Goal: Check status: Check status

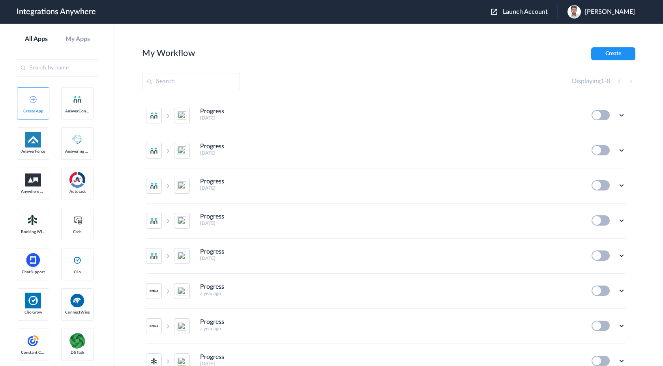
click at [548, 12] on span "Launch Account" at bounding box center [525, 12] width 45 height 6
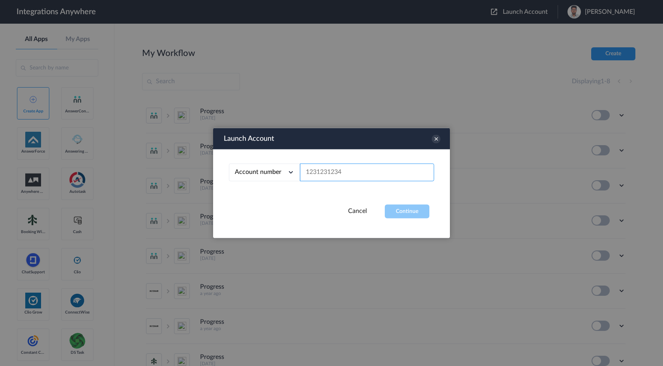
click at [347, 171] on input "text" at bounding box center [367, 173] width 134 height 18
paste input "2065775210"
type input "2065775210"
click at [397, 211] on button "Continue" at bounding box center [407, 212] width 45 height 14
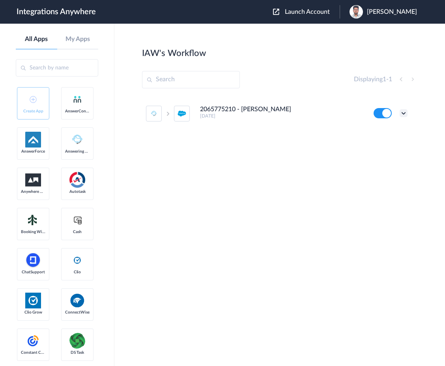
click at [404, 115] on icon at bounding box center [404, 113] width 8 height 8
click at [387, 149] on link "Task history" at bounding box center [381, 146] width 38 height 6
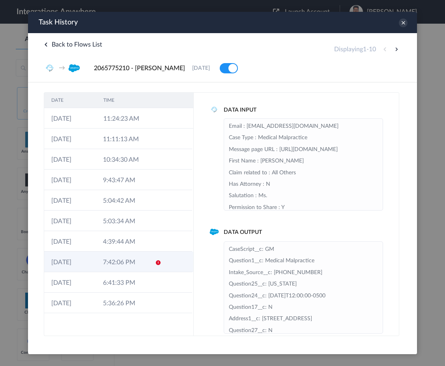
click at [112, 267] on td "7:42:06 PM" at bounding box center [122, 262] width 52 height 21
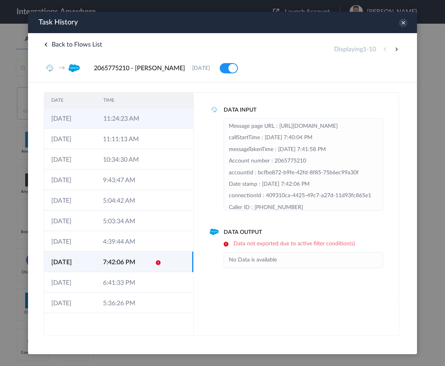
click at [125, 119] on td "11:24:23 AM" at bounding box center [122, 118] width 52 height 21
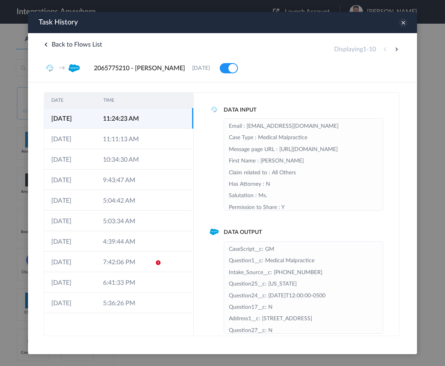
click at [403, 24] on icon at bounding box center [403, 23] width 9 height 9
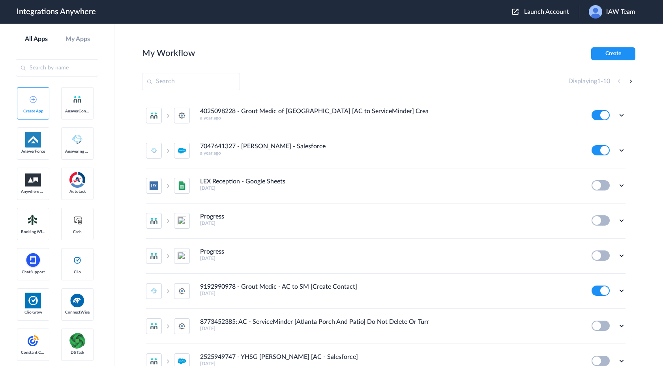
click at [542, 10] on span "Launch Account" at bounding box center [546, 12] width 45 height 6
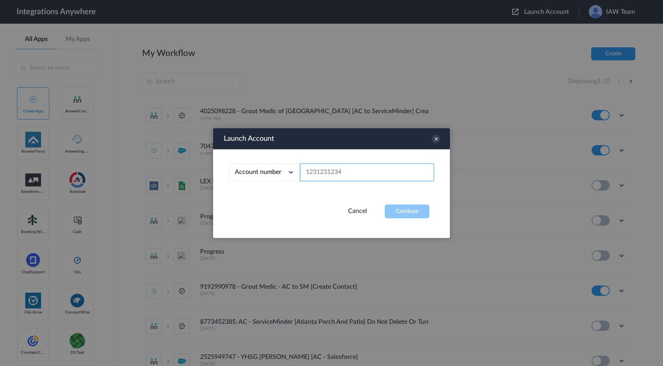
click at [359, 170] on input "text" at bounding box center [367, 173] width 134 height 18
paste input "2065775213"
type input "2065775213"
click at [418, 212] on button "Continue" at bounding box center [407, 212] width 45 height 14
